Goal: Information Seeking & Learning: Learn about a topic

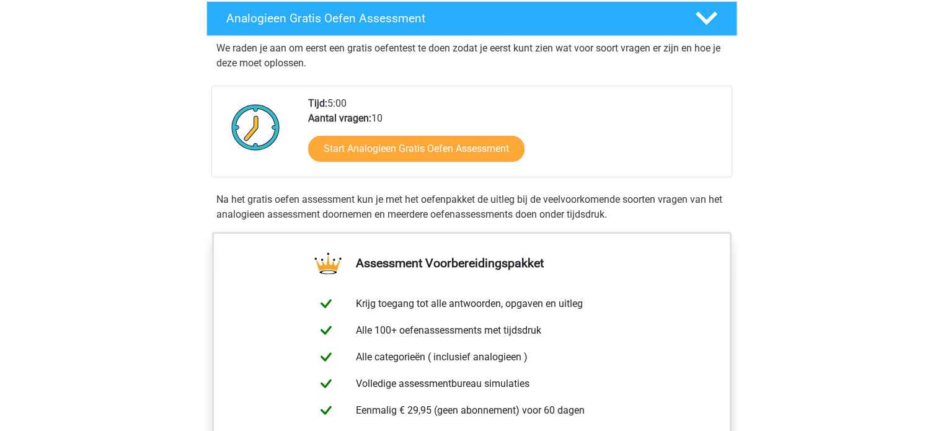
scroll to position [186, 0]
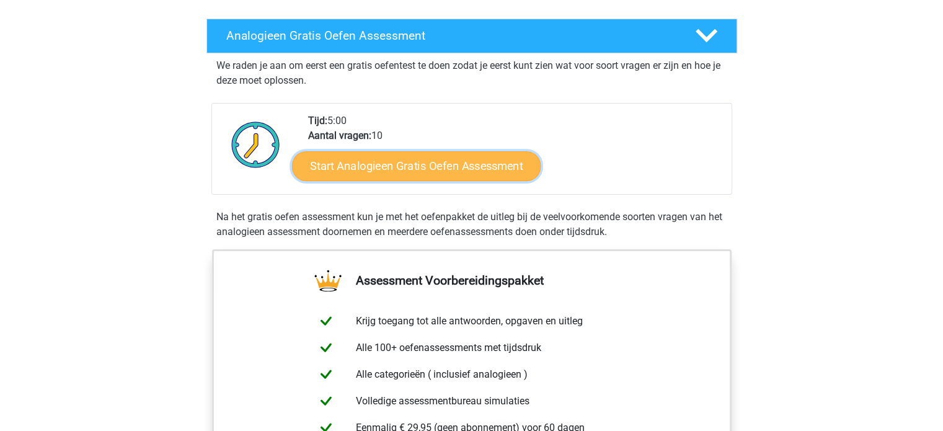
click at [450, 164] on link "Start Analogieen Gratis Oefen Assessment" at bounding box center [416, 166] width 249 height 30
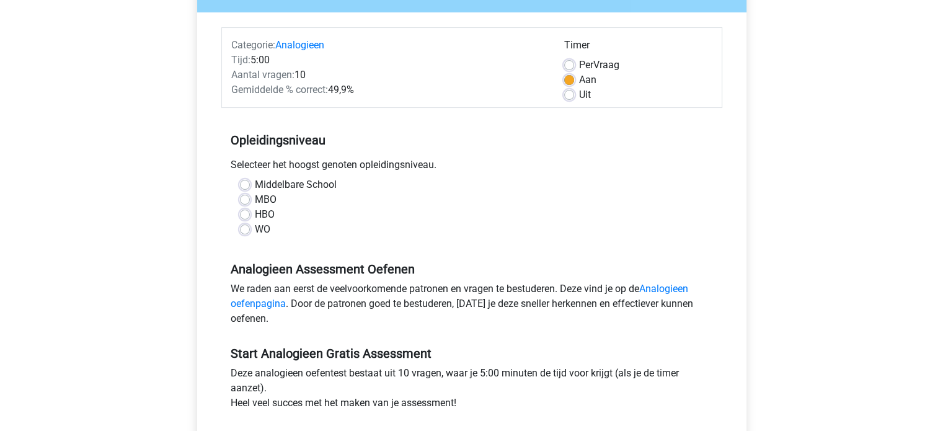
scroll to position [186, 0]
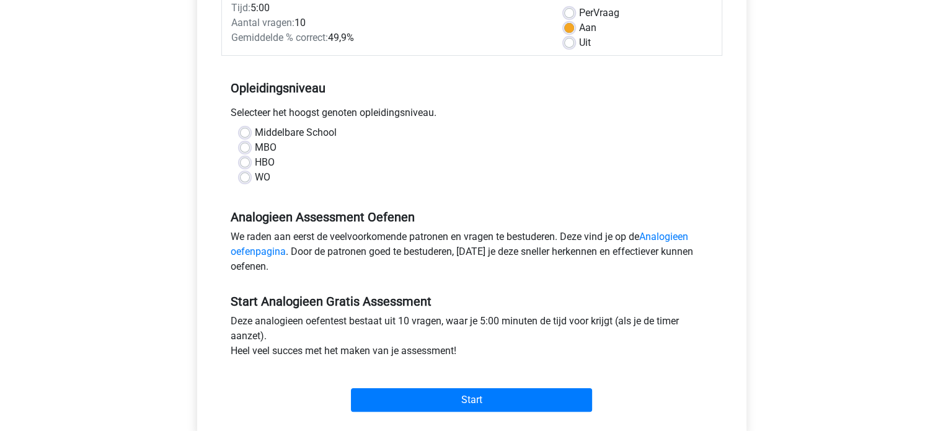
click at [255, 162] on label "HBO" at bounding box center [265, 162] width 20 height 15
click at [247, 162] on input "HBO" at bounding box center [245, 161] width 10 height 12
radio input "true"
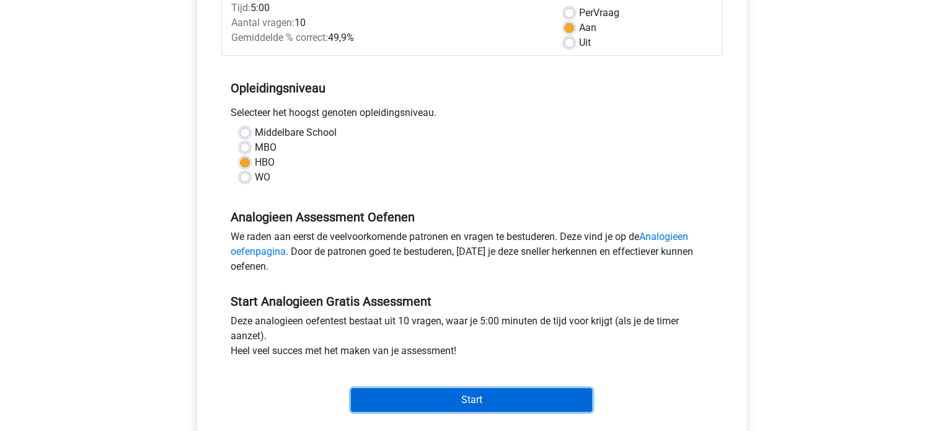
click at [466, 398] on input "Start" at bounding box center [471, 400] width 241 height 24
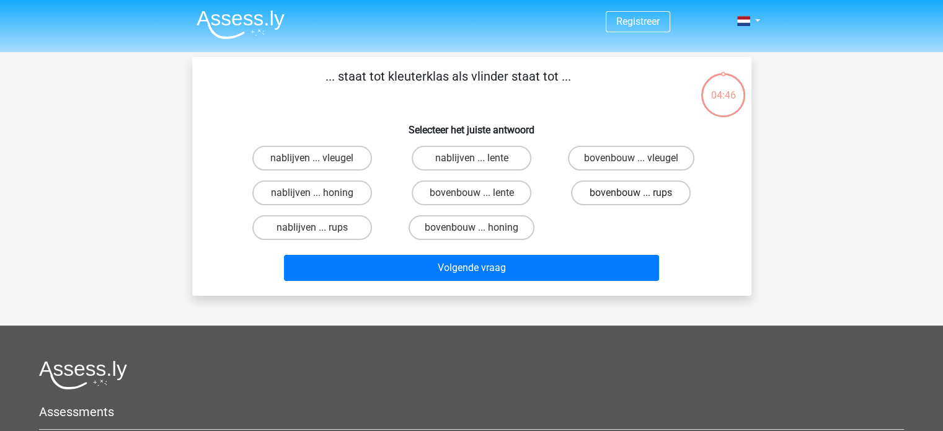
click at [602, 196] on label "bovenbouw ... rups" at bounding box center [631, 192] width 120 height 25
click at [631, 196] on input "bovenbouw ... rups" at bounding box center [635, 197] width 8 height 8
radio input "true"
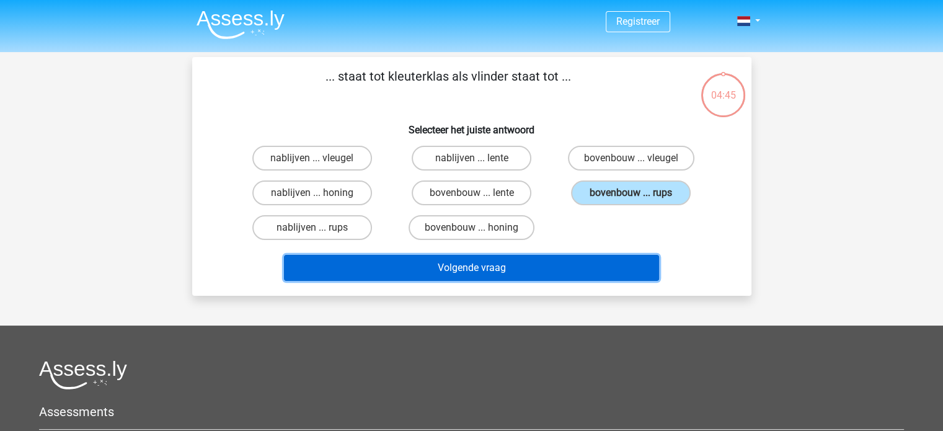
click at [565, 260] on button "Volgende vraag" at bounding box center [471, 268] width 375 height 26
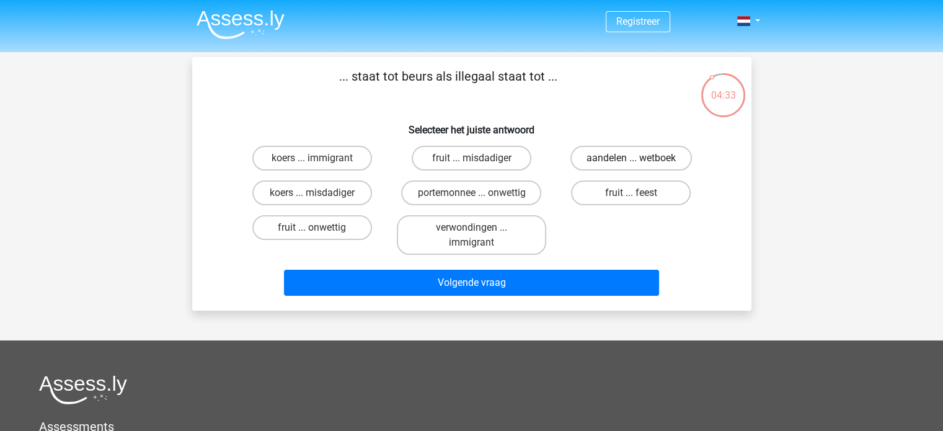
click at [606, 159] on label "aandelen ... wetboek" at bounding box center [630, 158] width 121 height 25
click at [631, 159] on input "aandelen ... wetboek" at bounding box center [635, 162] width 8 height 8
radio input "true"
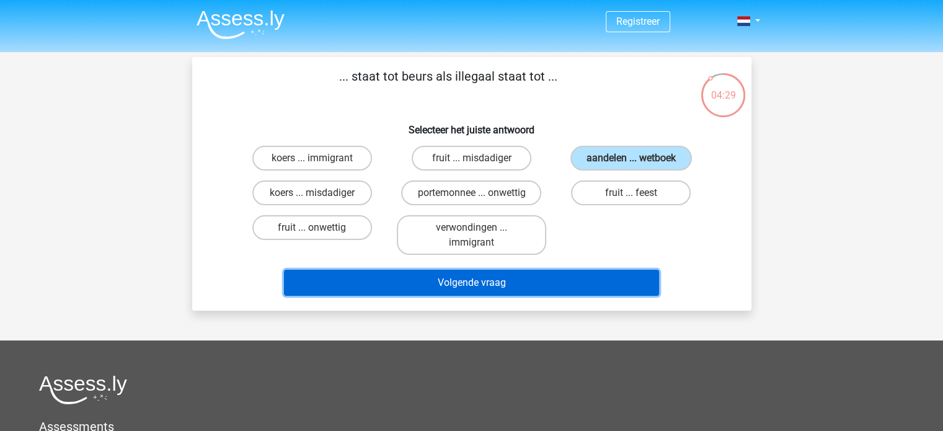
click at [584, 274] on button "Volgende vraag" at bounding box center [471, 283] width 375 height 26
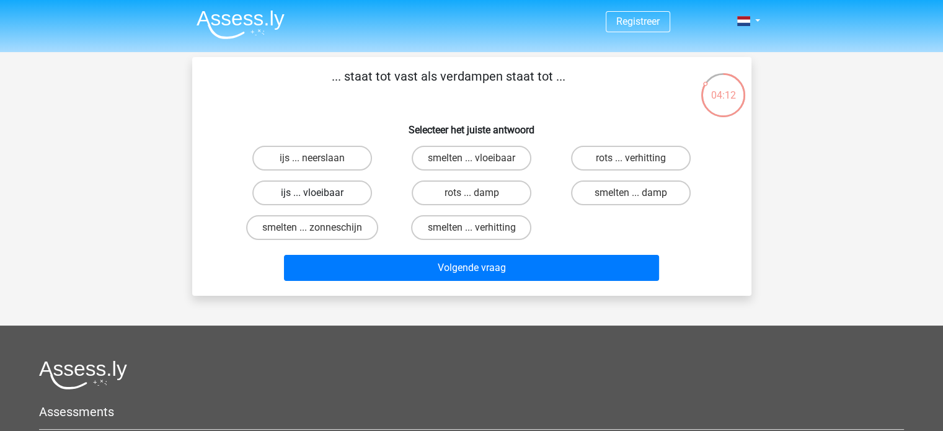
click at [351, 192] on label "ijs ... vloeibaar" at bounding box center [312, 192] width 120 height 25
click at [320, 193] on input "ijs ... vloeibaar" at bounding box center [316, 197] width 8 height 8
radio input "true"
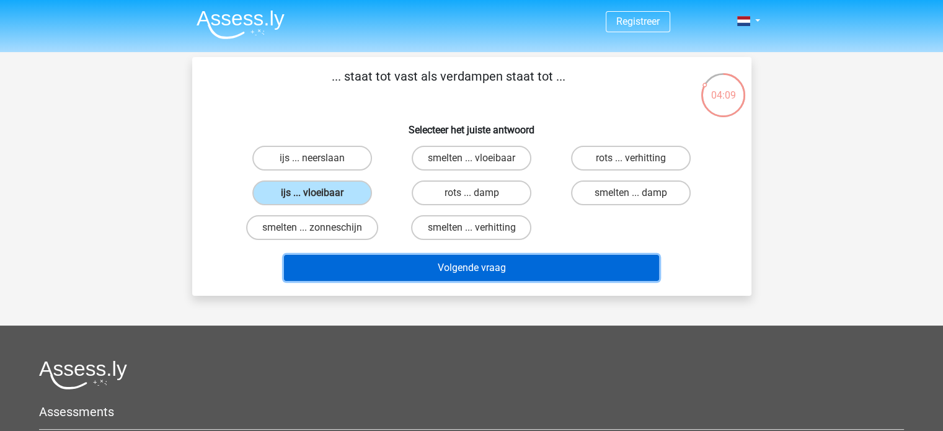
click at [422, 272] on button "Volgende vraag" at bounding box center [471, 268] width 375 height 26
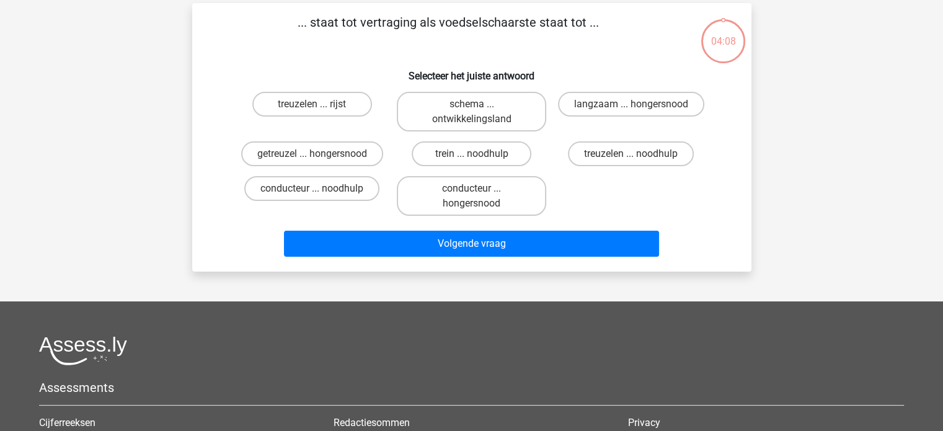
scroll to position [57, 0]
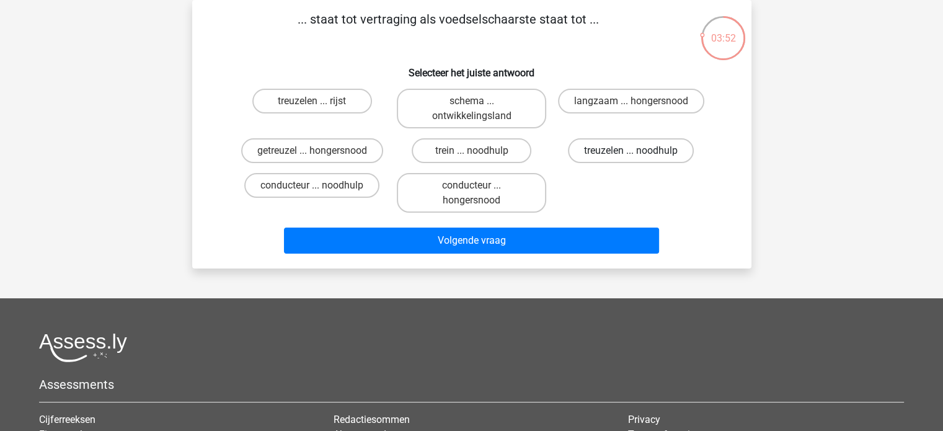
click at [617, 156] on label "treuzelen ... noodhulp" at bounding box center [631, 150] width 126 height 25
click at [631, 156] on input "treuzelen ... noodhulp" at bounding box center [635, 155] width 8 height 8
radio input "true"
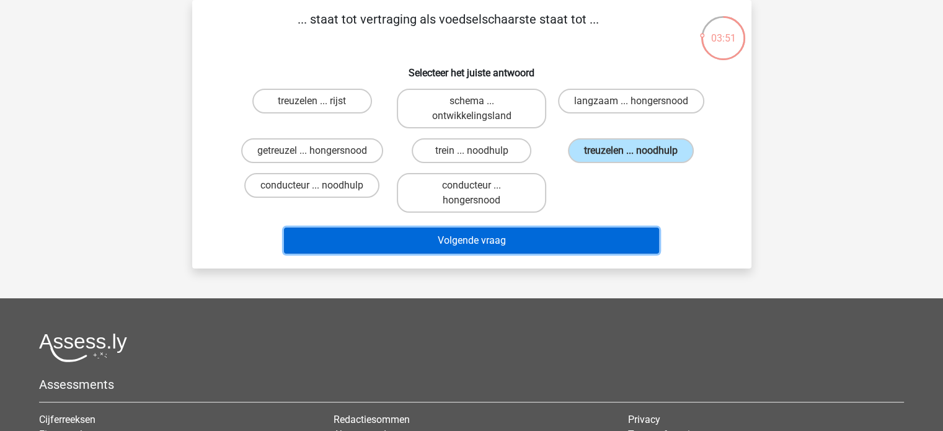
click at [576, 227] on button "Volgende vraag" at bounding box center [471, 240] width 375 height 26
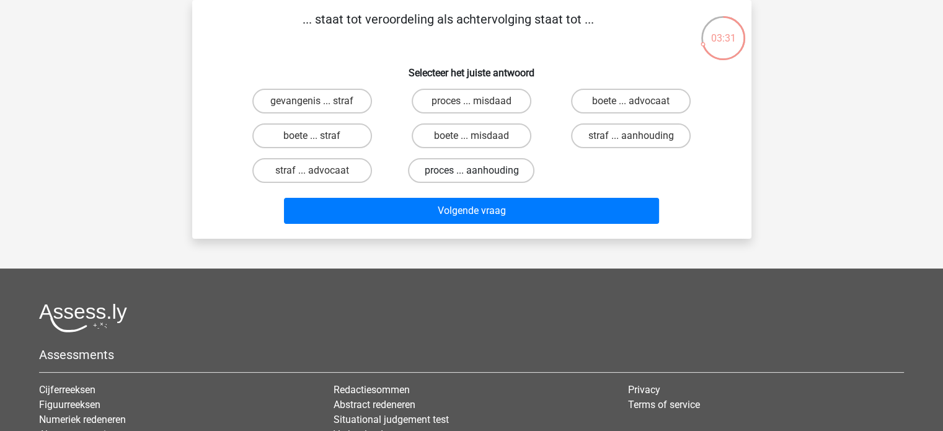
click at [504, 178] on label "proces ... aanhouding" at bounding box center [471, 170] width 126 height 25
click at [479, 178] on input "proces ... aanhouding" at bounding box center [475, 174] width 8 height 8
radio input "true"
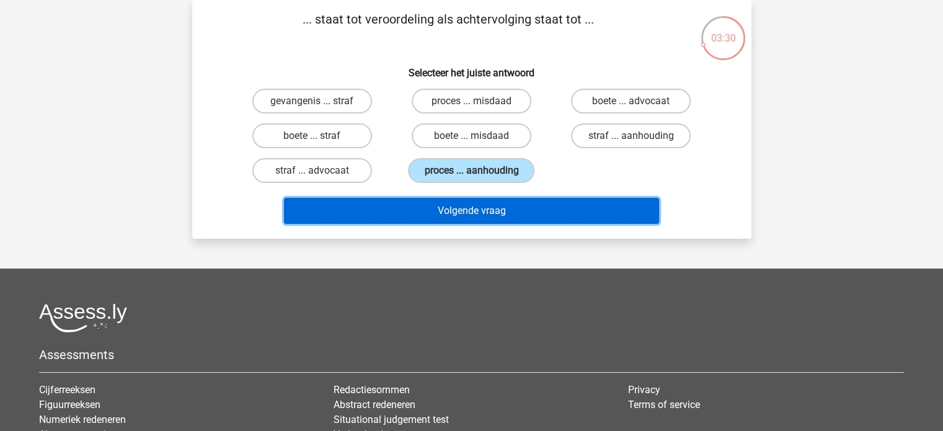
click at [514, 206] on button "Volgende vraag" at bounding box center [471, 211] width 375 height 26
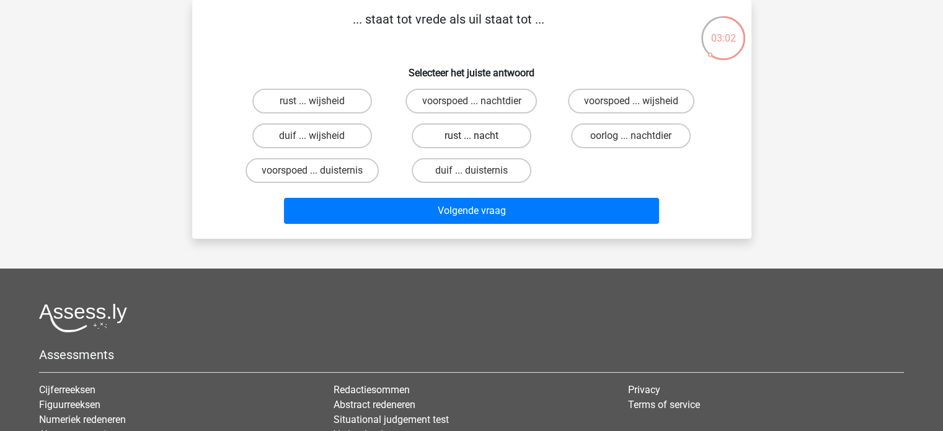
click at [506, 143] on label "rust ... nacht" at bounding box center [472, 135] width 120 height 25
click at [479, 143] on input "rust ... nacht" at bounding box center [475, 140] width 8 height 8
radio input "true"
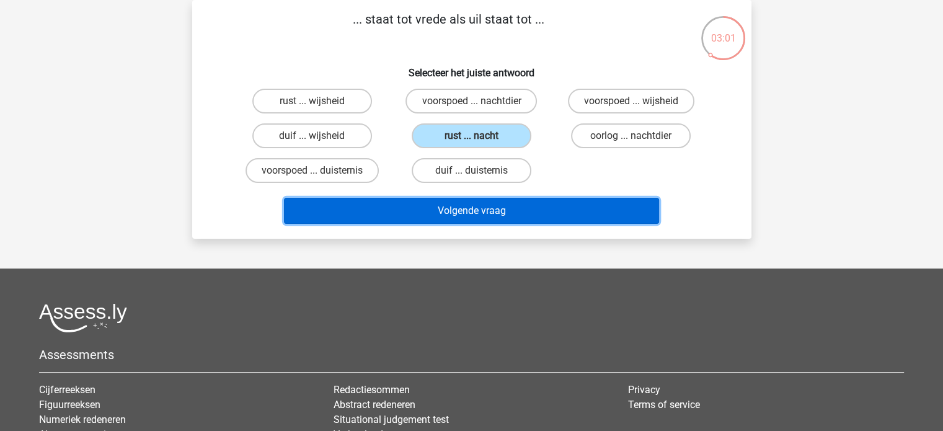
click at [508, 200] on button "Volgende vraag" at bounding box center [471, 211] width 375 height 26
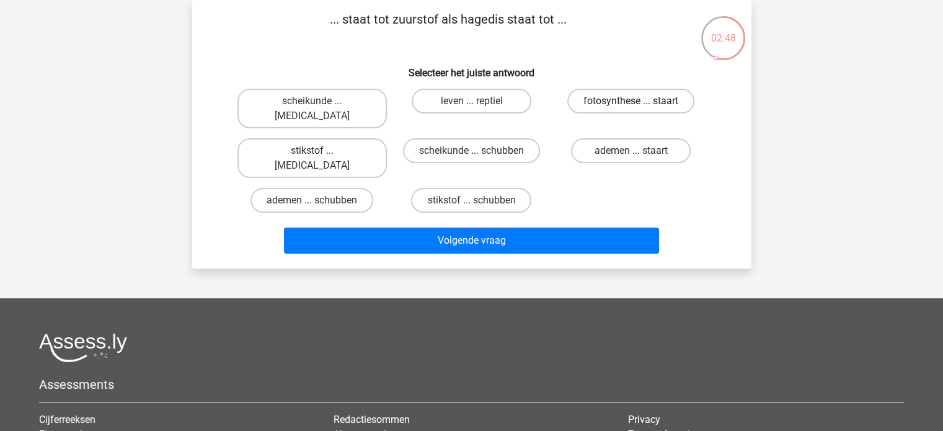
click at [588, 112] on label "fotosynthese ... staart" at bounding box center [630, 101] width 127 height 25
click at [631, 109] on input "fotosynthese ... staart" at bounding box center [635, 105] width 8 height 8
radio input "true"
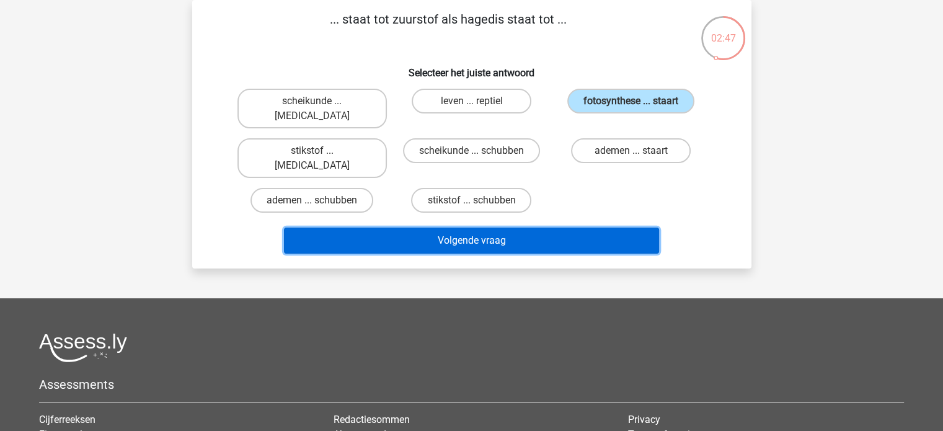
click at [572, 227] on button "Volgende vraag" at bounding box center [471, 240] width 375 height 26
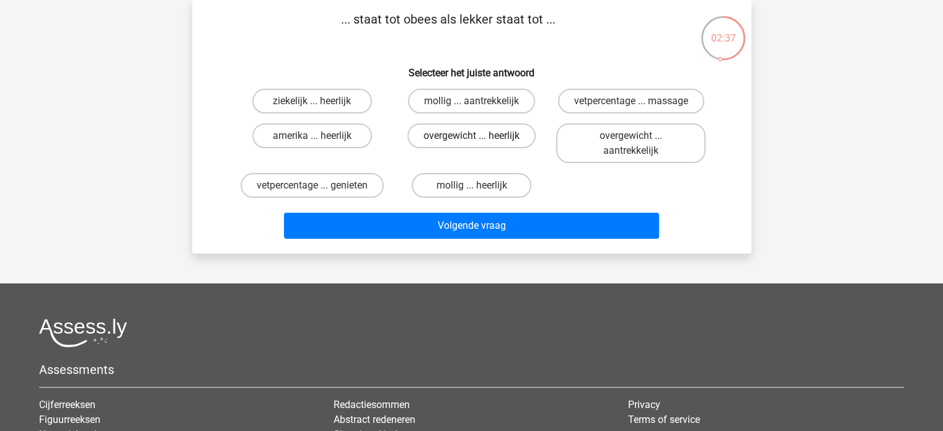
click at [503, 140] on label "overgewicht ... heerlijk" at bounding box center [471, 135] width 128 height 25
click at [479, 140] on input "overgewicht ... heerlijk" at bounding box center [475, 140] width 8 height 8
radio input "true"
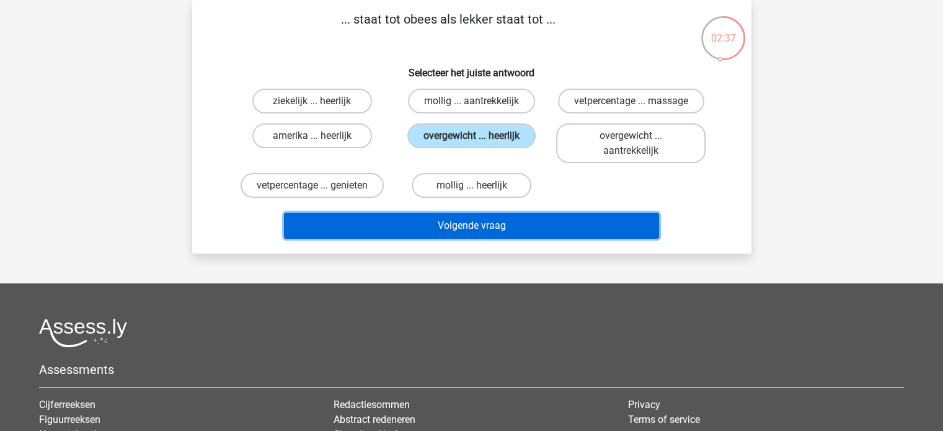
click at [511, 218] on button "Volgende vraag" at bounding box center [471, 226] width 375 height 26
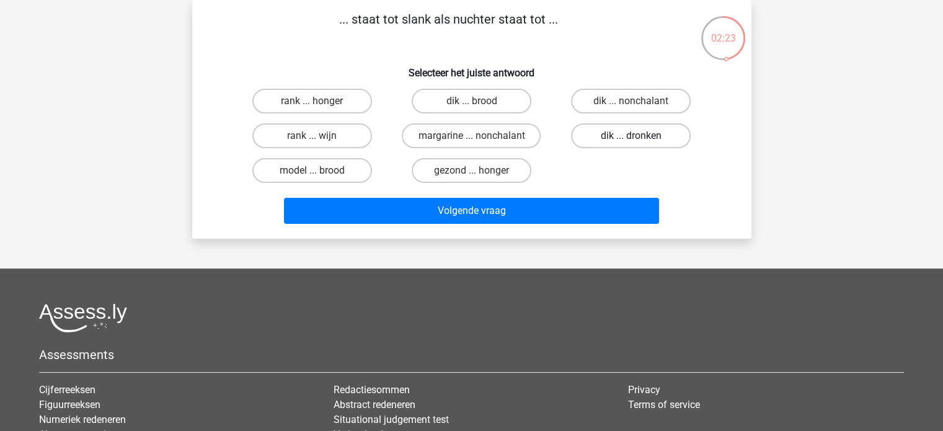
click at [642, 138] on label "dik ... dronken" at bounding box center [631, 135] width 120 height 25
click at [639, 138] on input "dik ... dronken" at bounding box center [635, 140] width 8 height 8
radio input "true"
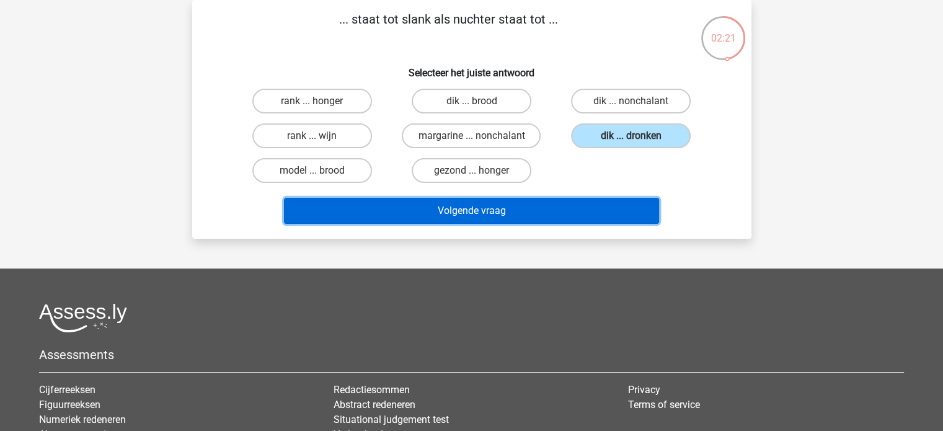
click at [614, 201] on button "Volgende vraag" at bounding box center [471, 211] width 375 height 26
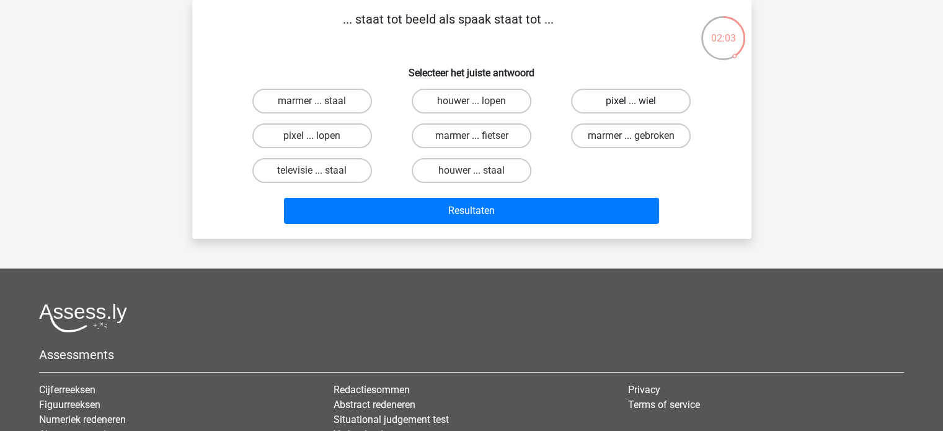
click at [596, 99] on label "pixel ... wiel" at bounding box center [631, 101] width 120 height 25
click at [631, 101] on input "pixel ... wiel" at bounding box center [635, 105] width 8 height 8
radio input "true"
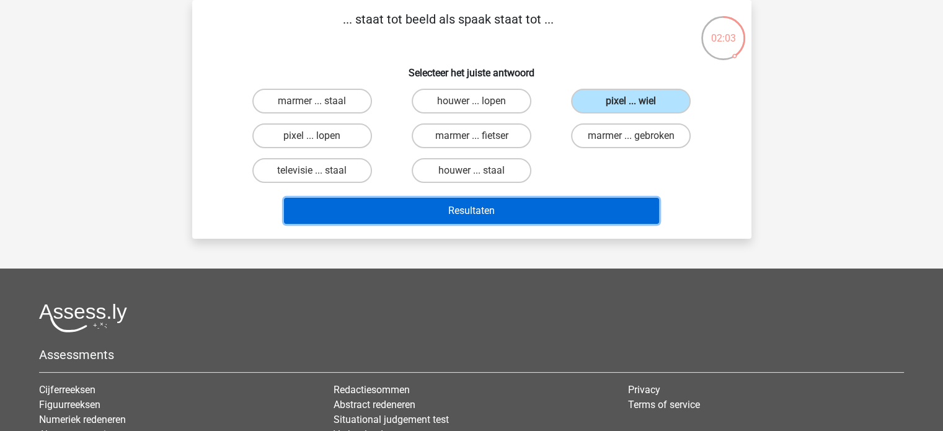
click at [561, 198] on button "Resultaten" at bounding box center [471, 211] width 375 height 26
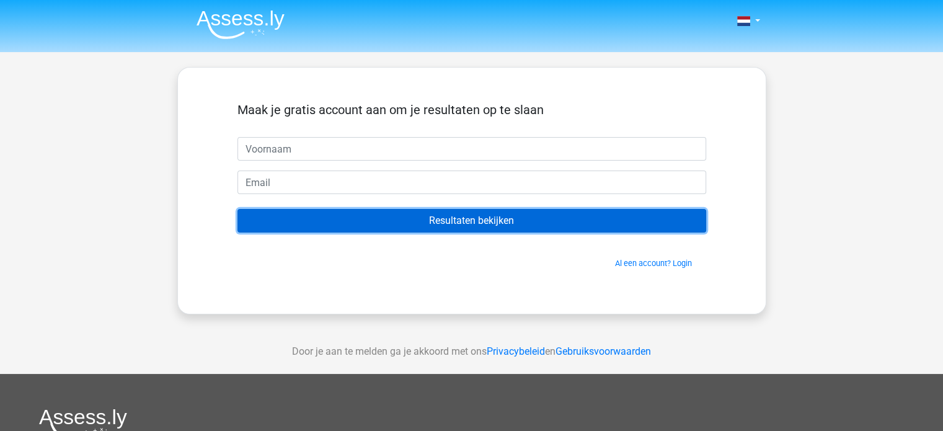
click at [664, 225] on input "Resultaten bekijken" at bounding box center [471, 221] width 469 height 24
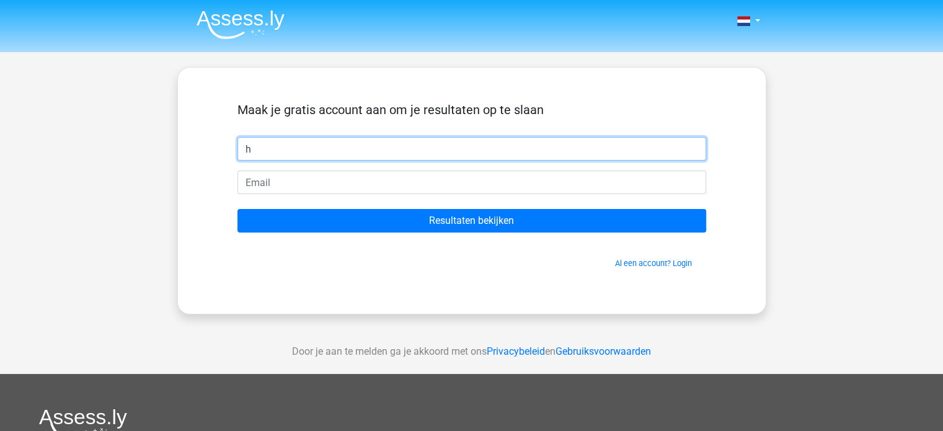
type input "h"
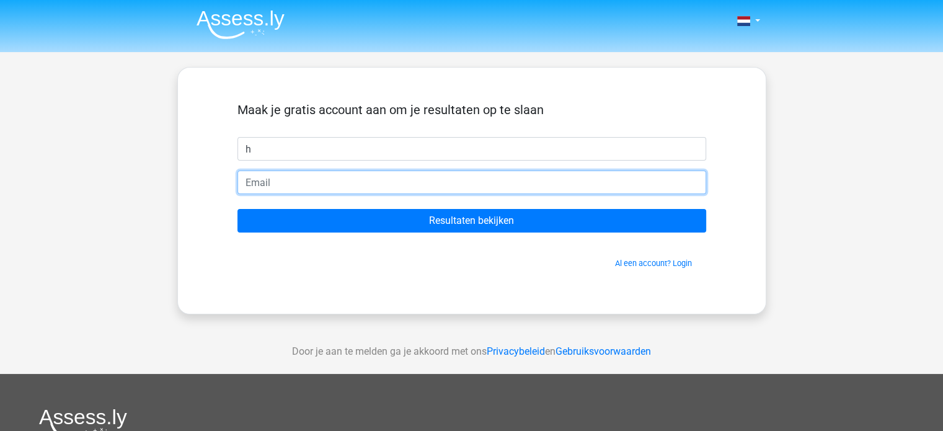
click at [587, 183] on input "email" at bounding box center [471, 182] width 469 height 24
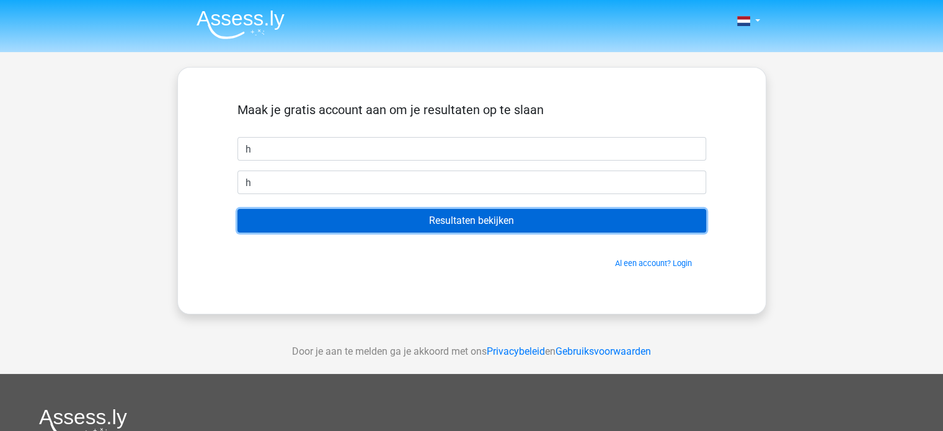
click at [579, 222] on input "Resultaten bekijken" at bounding box center [471, 221] width 469 height 24
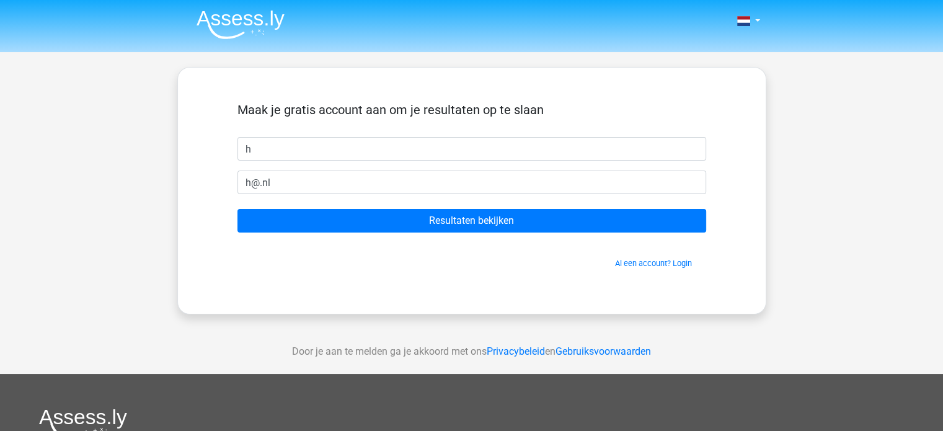
click at [556, 195] on form "Maak je gratis account aan om je resultaten op te slaan h h@.nl Resultaten beki…" at bounding box center [471, 185] width 469 height 167
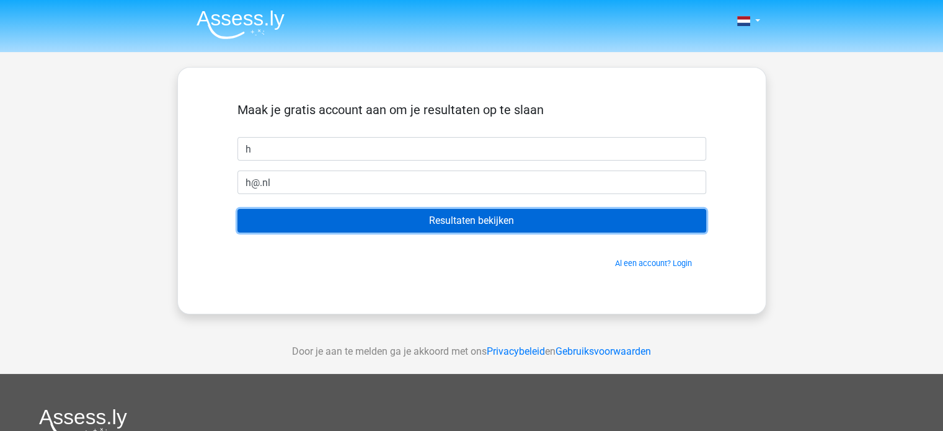
click at [560, 216] on input "Resultaten bekijken" at bounding box center [471, 221] width 469 height 24
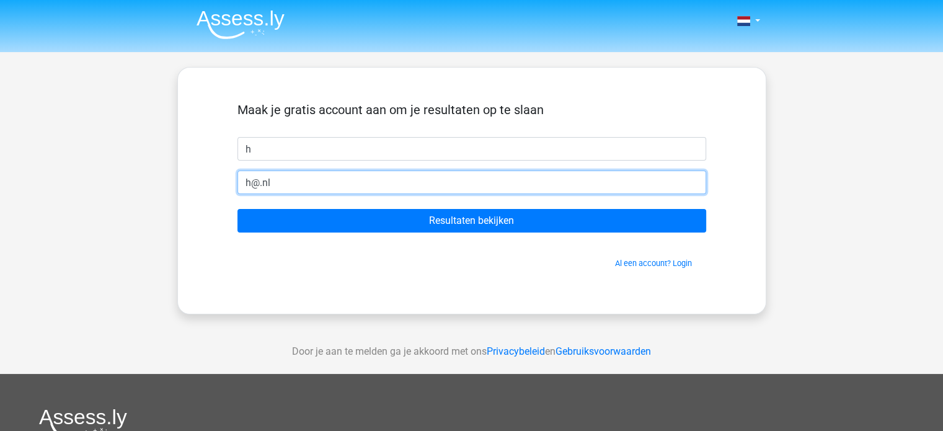
click at [252, 182] on input "h@.nl" at bounding box center [471, 182] width 469 height 24
click at [260, 181] on input "h@.nl" at bounding box center [471, 182] width 469 height 24
click at [256, 181] on input "h@.nl" at bounding box center [471, 182] width 469 height 24
type input "h@[DOMAIN_NAME]"
click at [237, 209] on input "Resultaten bekijken" at bounding box center [471, 221] width 469 height 24
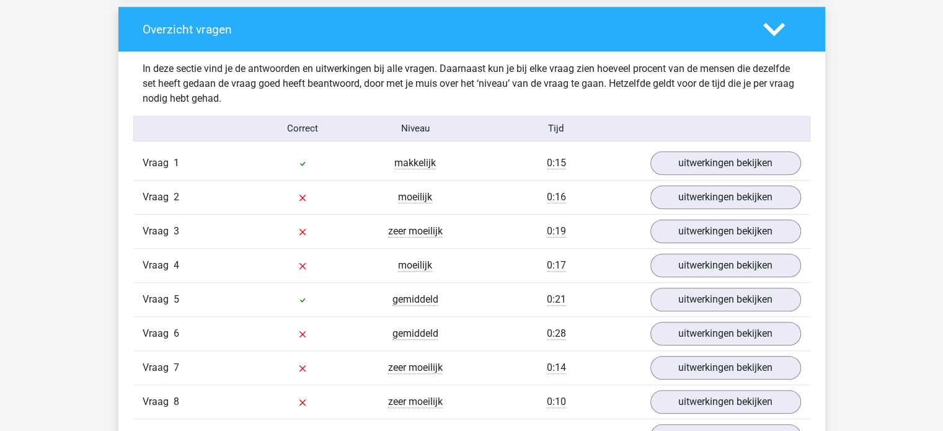
scroll to position [930, 0]
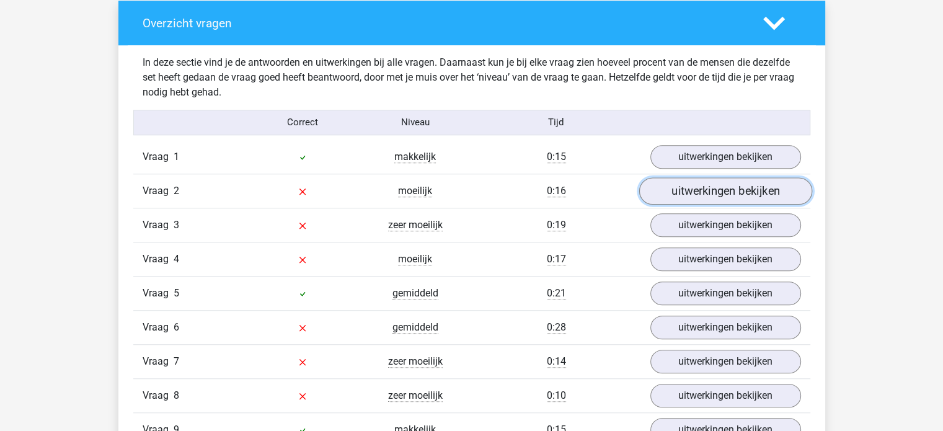
click at [728, 185] on link "uitwerkingen bekijken" at bounding box center [724, 190] width 173 height 27
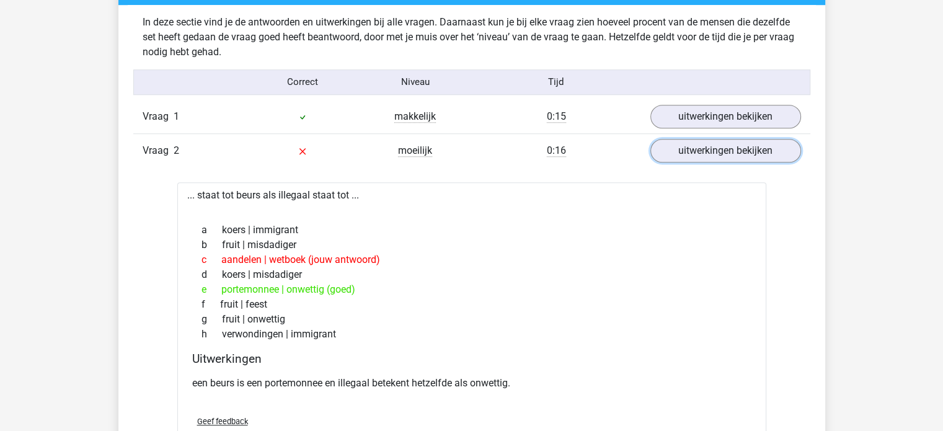
scroll to position [992, 0]
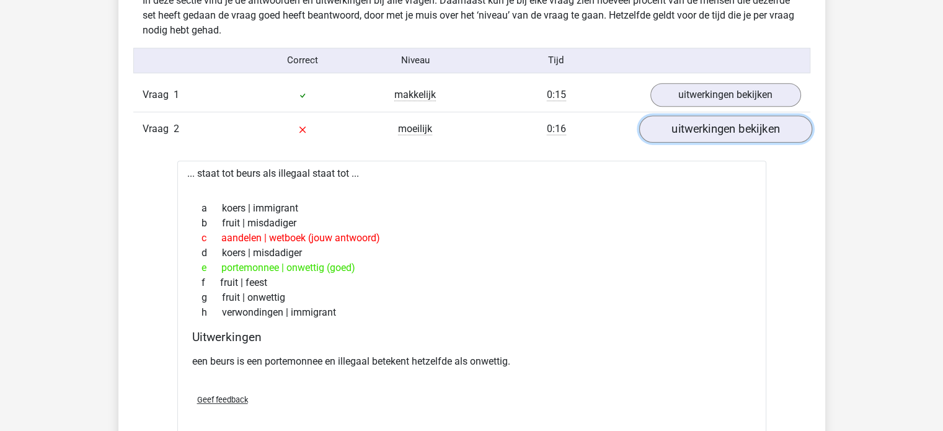
click at [710, 130] on link "uitwerkingen bekijken" at bounding box center [724, 128] width 173 height 27
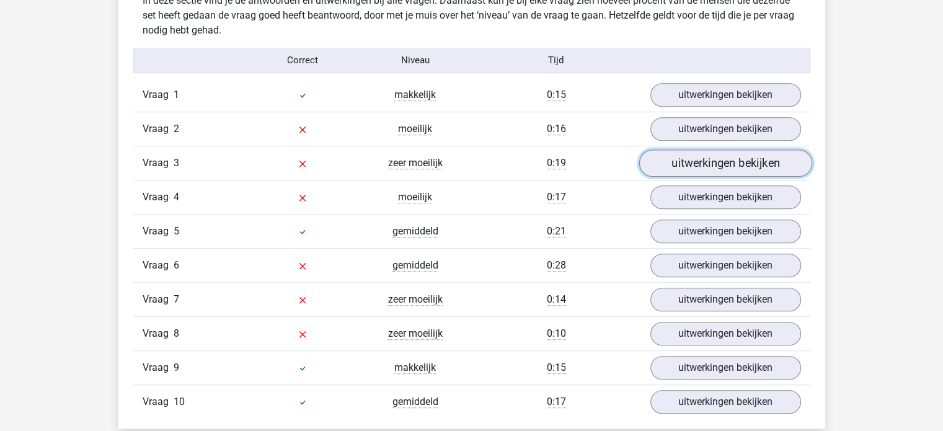
click at [716, 167] on link "uitwerkingen bekijken" at bounding box center [724, 162] width 173 height 27
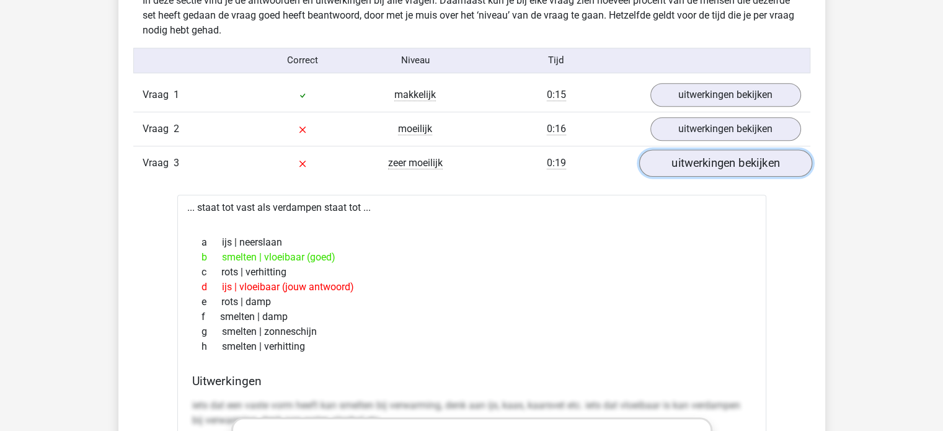
click at [707, 167] on link "uitwerkingen bekijken" at bounding box center [724, 162] width 173 height 27
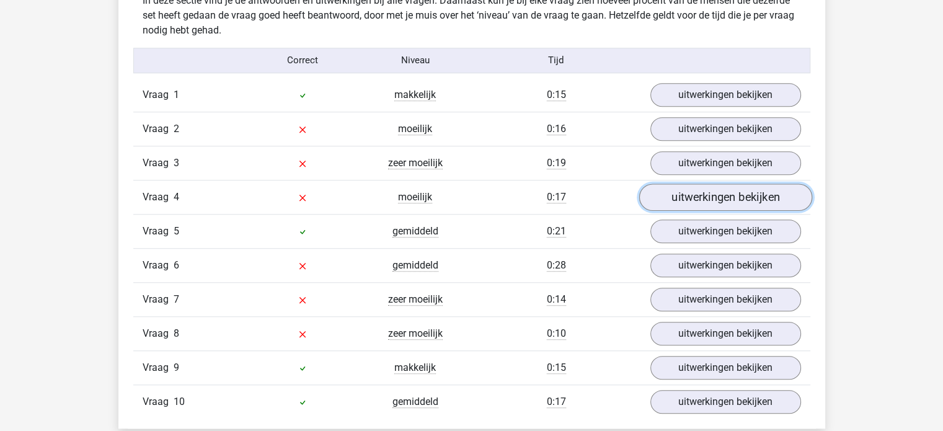
click at [707, 200] on link "uitwerkingen bekijken" at bounding box center [724, 196] width 173 height 27
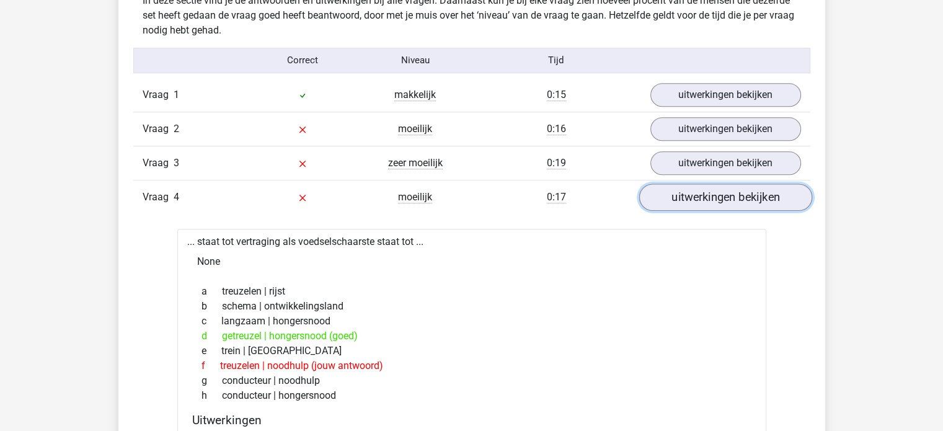
click at [707, 200] on link "uitwerkingen bekijken" at bounding box center [724, 196] width 173 height 27
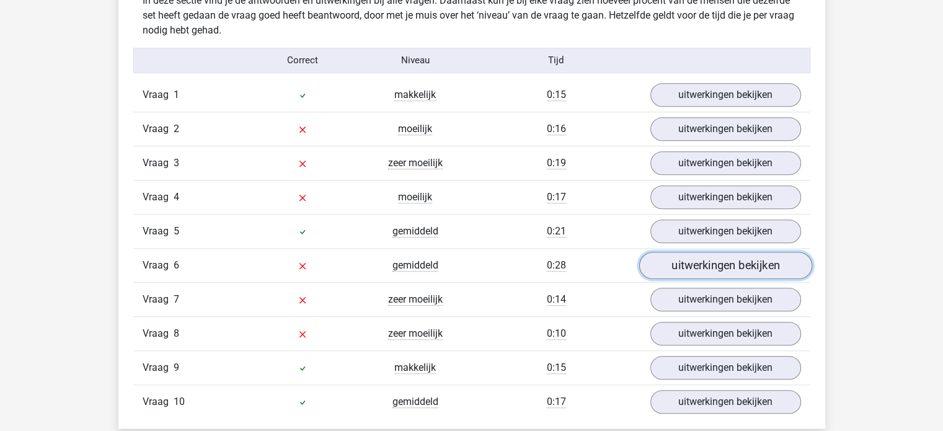
click at [701, 262] on link "uitwerkingen bekijken" at bounding box center [724, 265] width 173 height 27
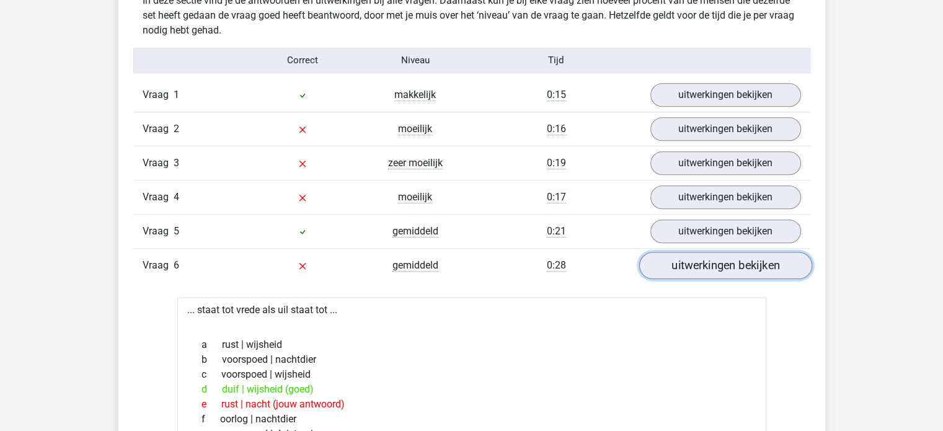
click at [701, 262] on link "uitwerkingen bekijken" at bounding box center [724, 265] width 173 height 27
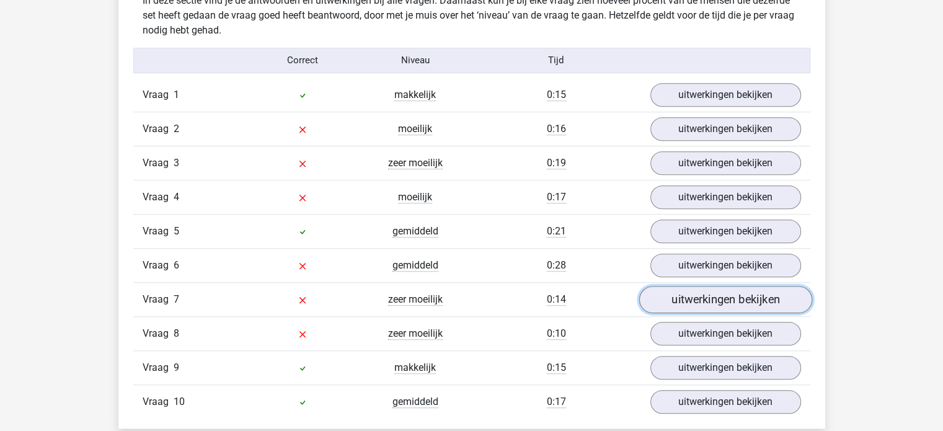
click at [709, 286] on link "uitwerkingen bekijken" at bounding box center [724, 299] width 173 height 27
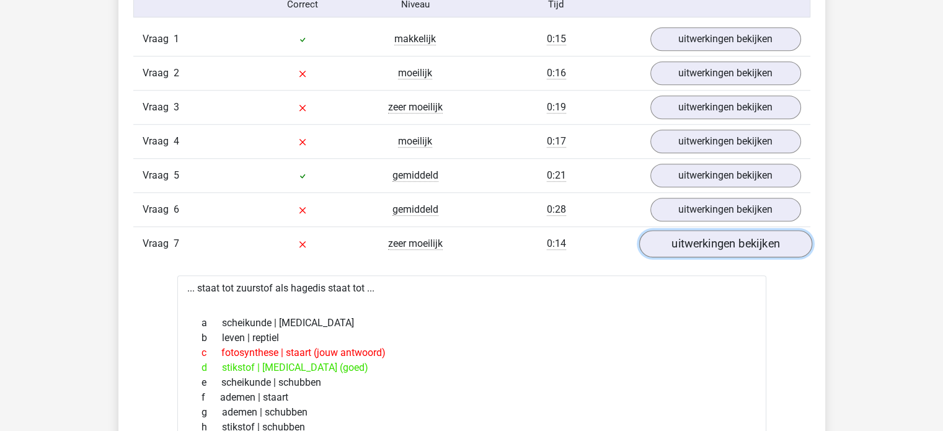
scroll to position [1054, 0]
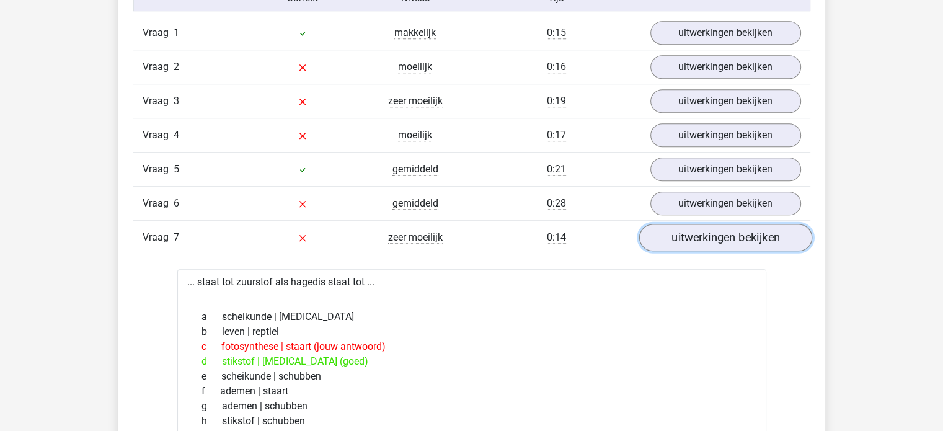
click at [687, 240] on link "uitwerkingen bekijken" at bounding box center [724, 237] width 173 height 27
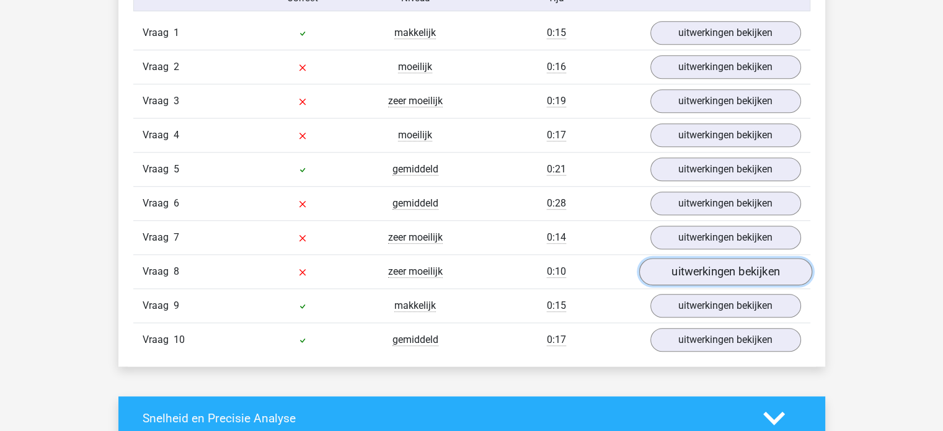
click at [689, 272] on link "uitwerkingen bekijken" at bounding box center [724, 271] width 173 height 27
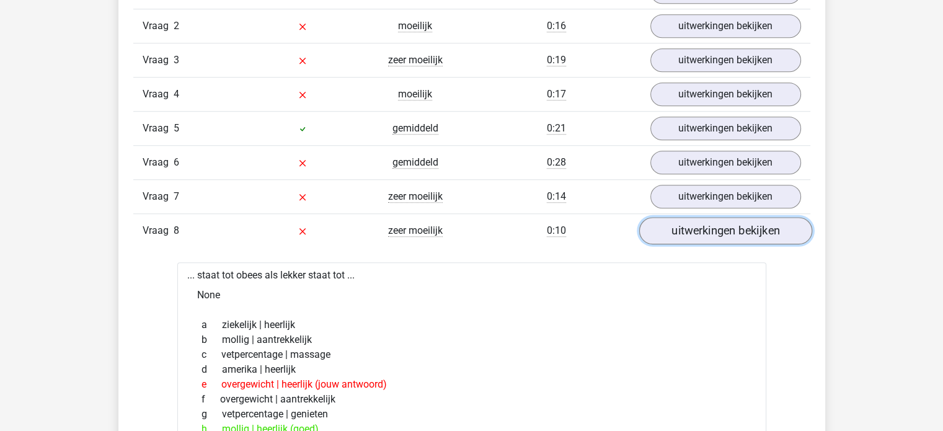
scroll to position [1116, 0]
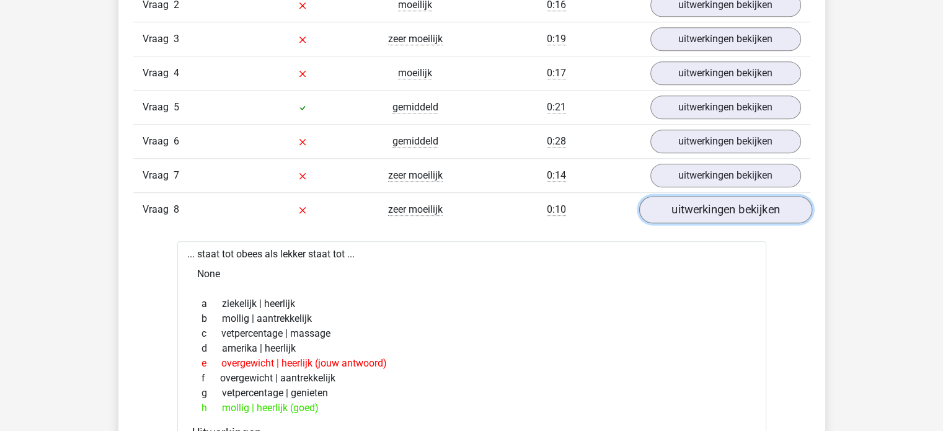
click at [689, 210] on link "uitwerkingen bekijken" at bounding box center [724, 209] width 173 height 27
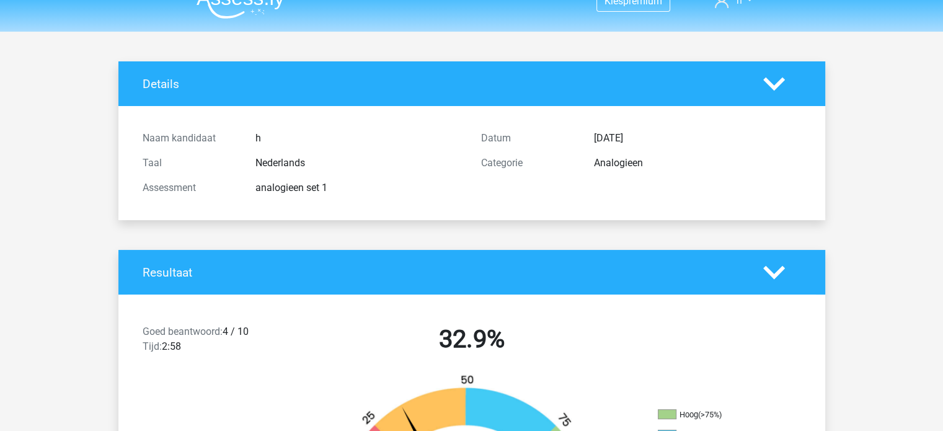
scroll to position [0, 0]
